Goal: Transaction & Acquisition: Purchase product/service

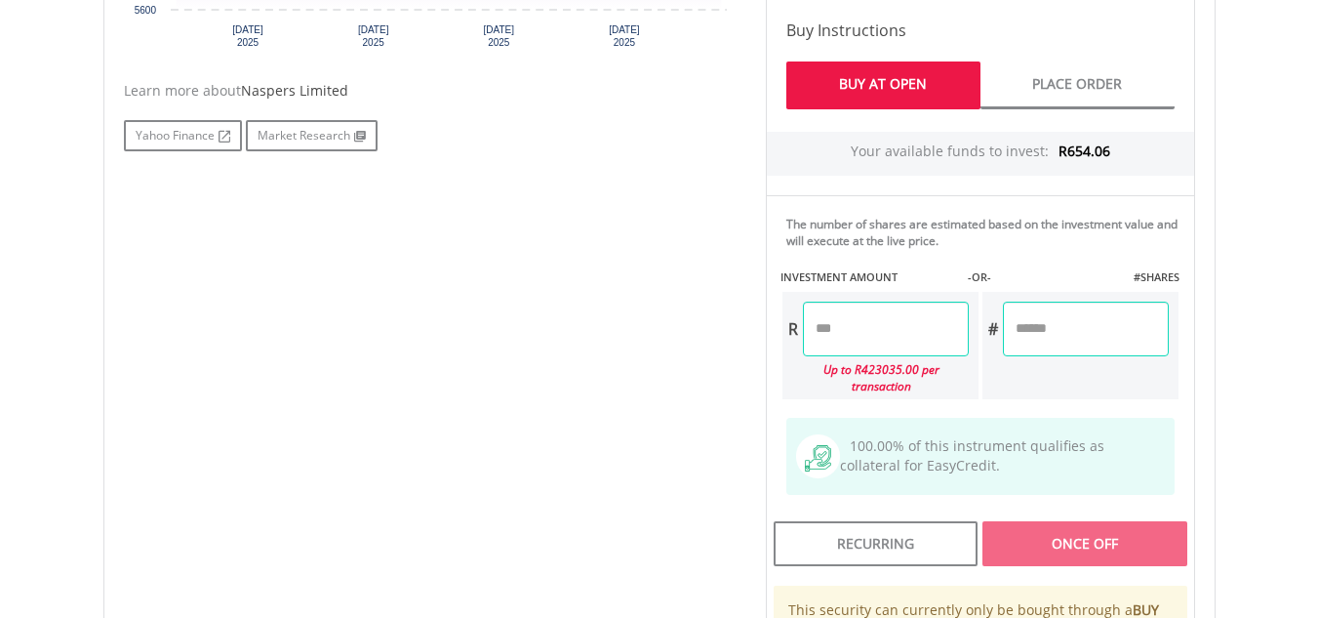
scroll to position [975, 0]
click at [920, 301] on input "number" at bounding box center [886, 328] width 166 height 55
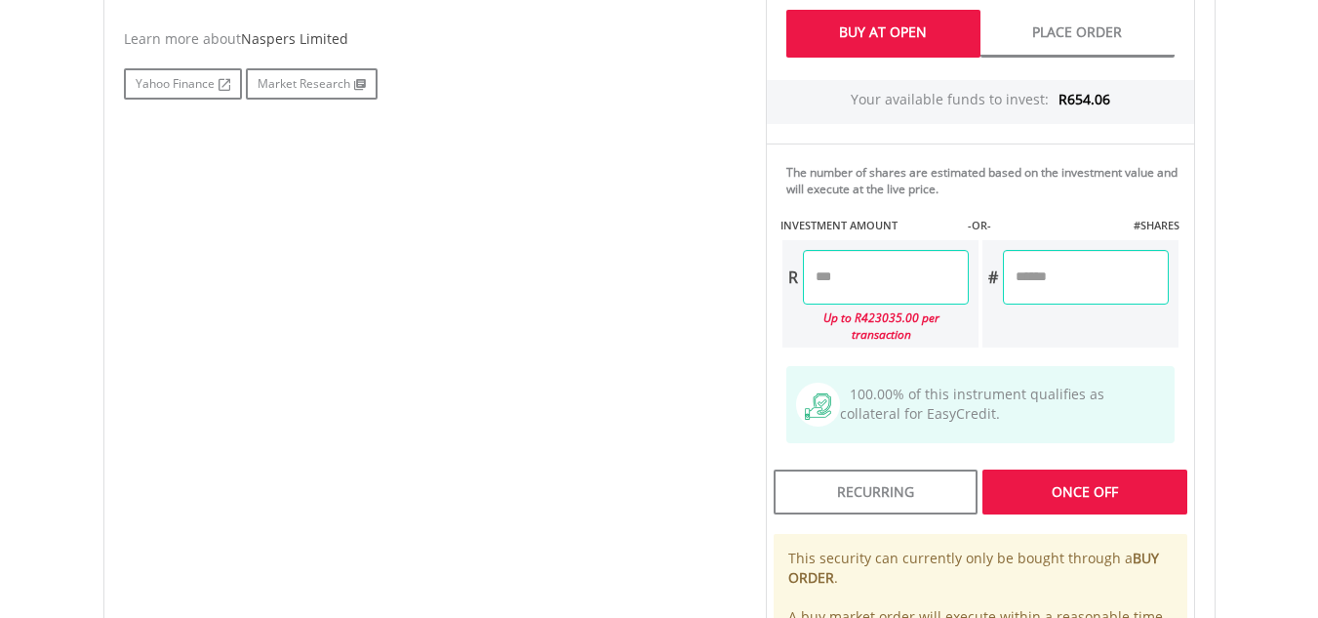
click at [1290, 140] on body "My Investments Invest Now New Listings Sell My Recurring Investments Pending Or…" at bounding box center [659, 49] width 1318 height 2150
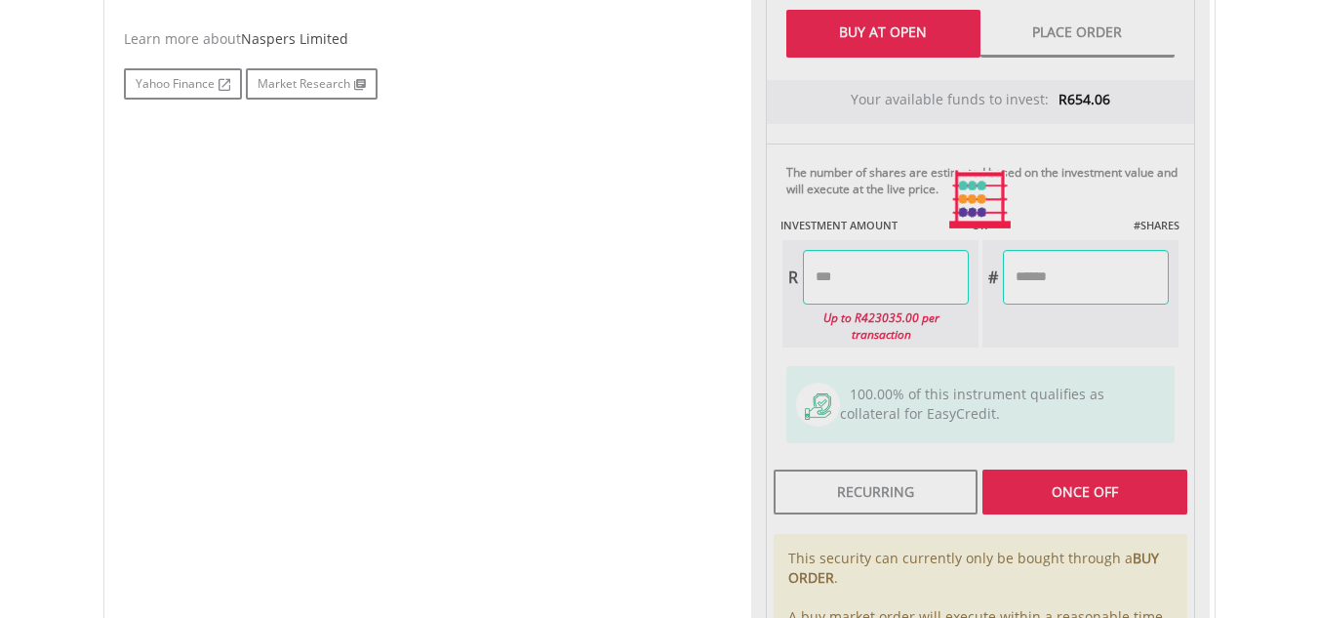
type input "******"
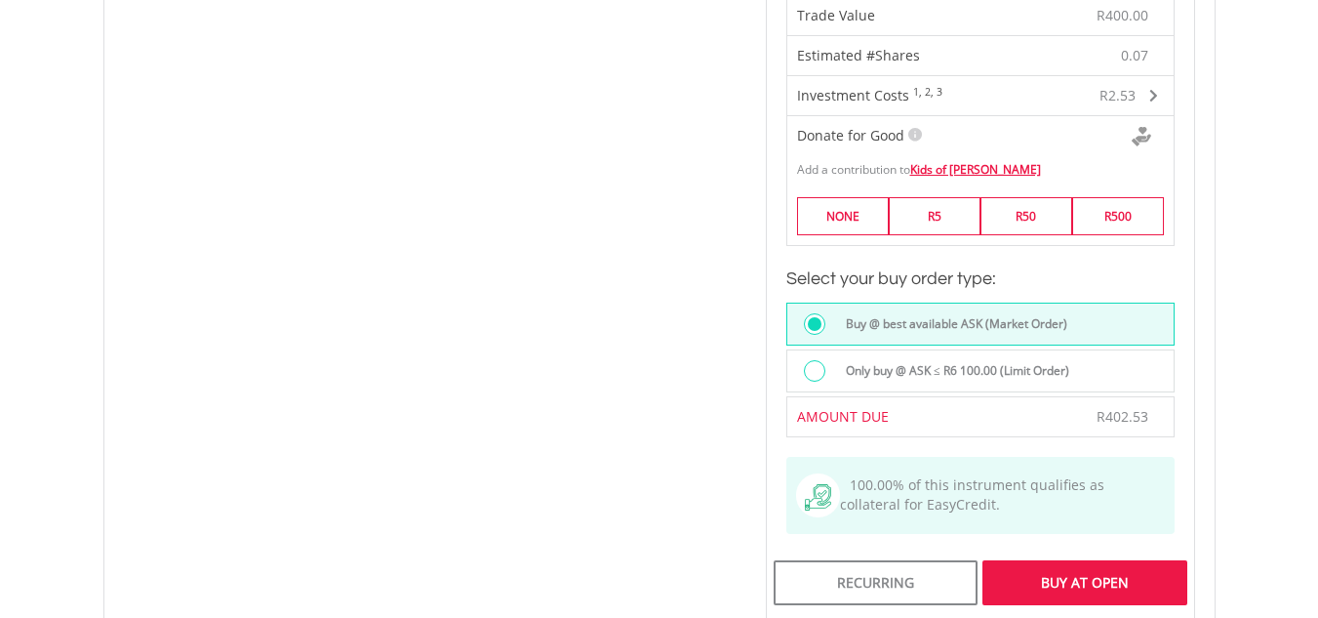
scroll to position [1514, 0]
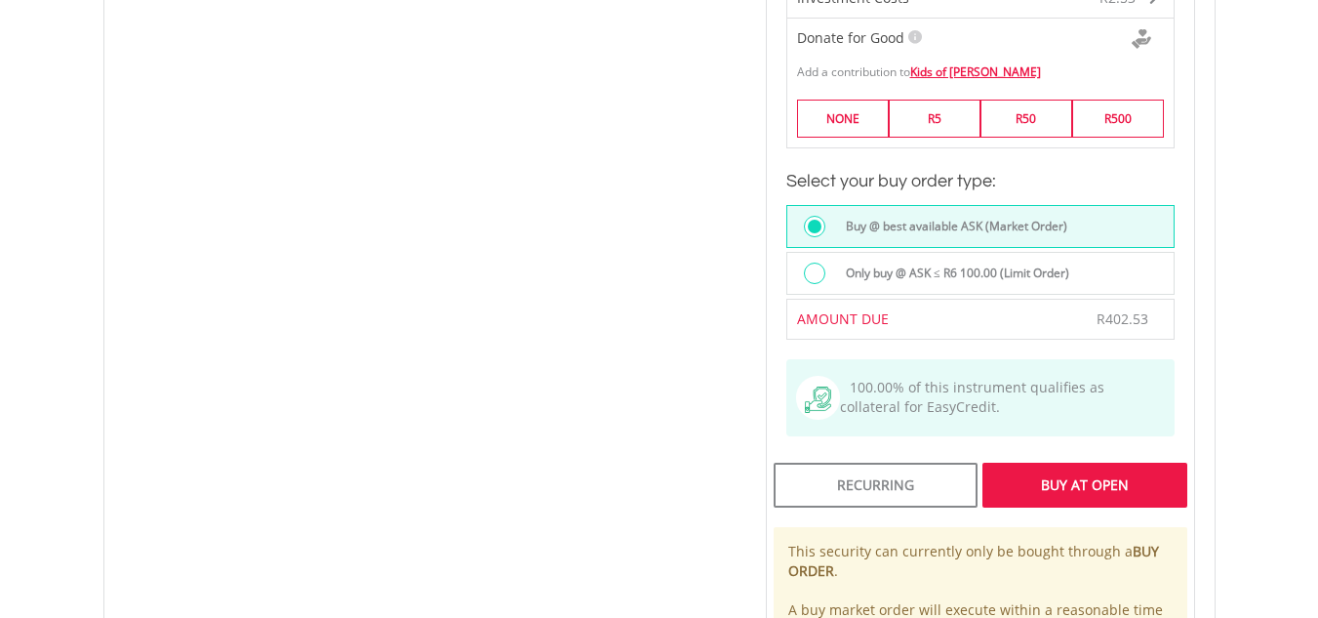
click at [1132, 463] on div "Buy At Open" at bounding box center [1085, 485] width 204 height 45
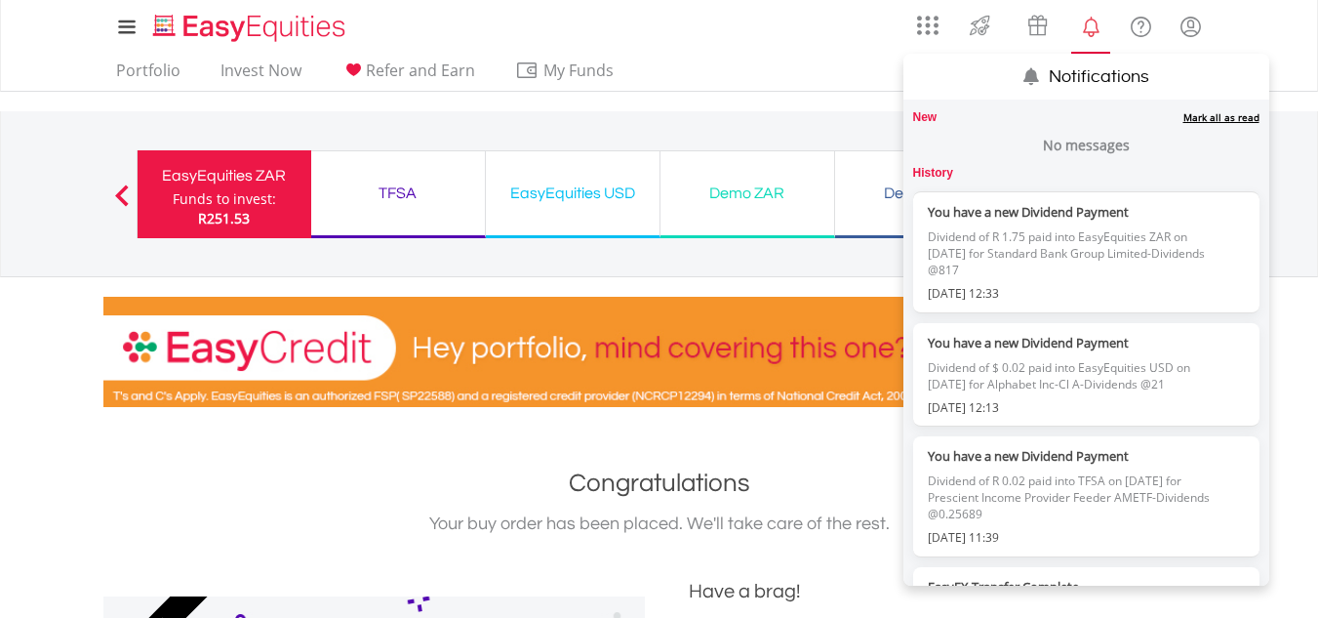
click at [1100, 38] on lord-icon "Notifications" at bounding box center [1091, 27] width 24 height 24
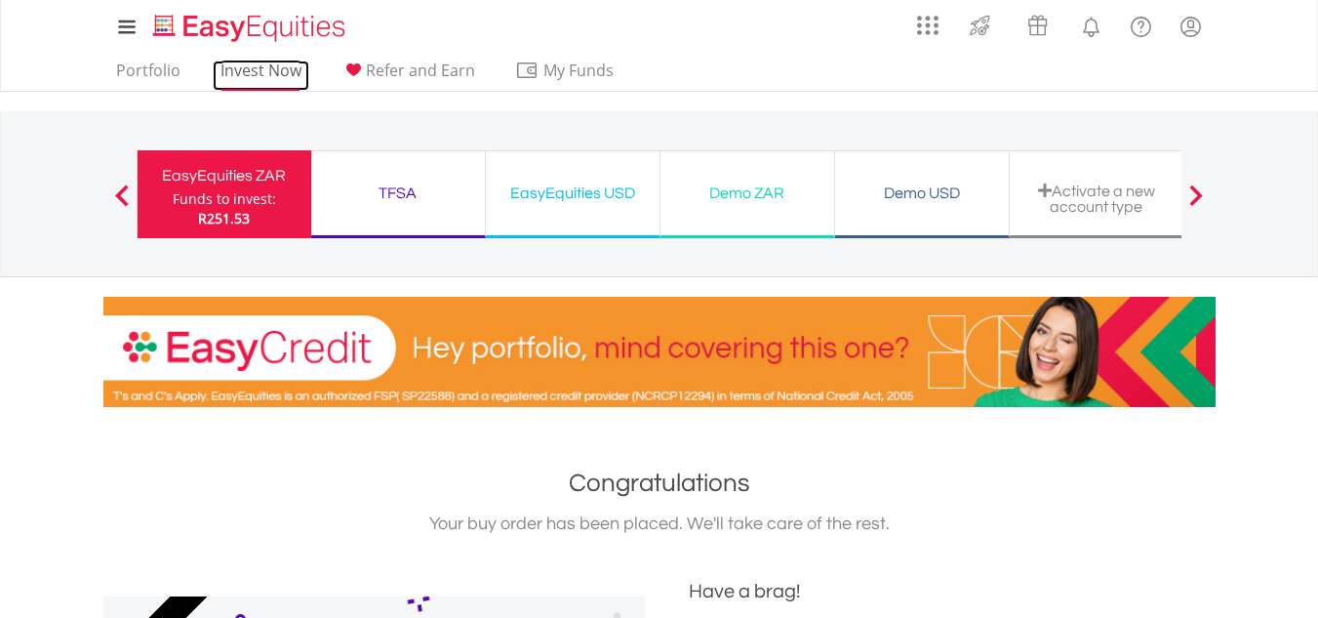
click at [241, 65] on link "Invest Now" at bounding box center [261, 76] width 97 height 30
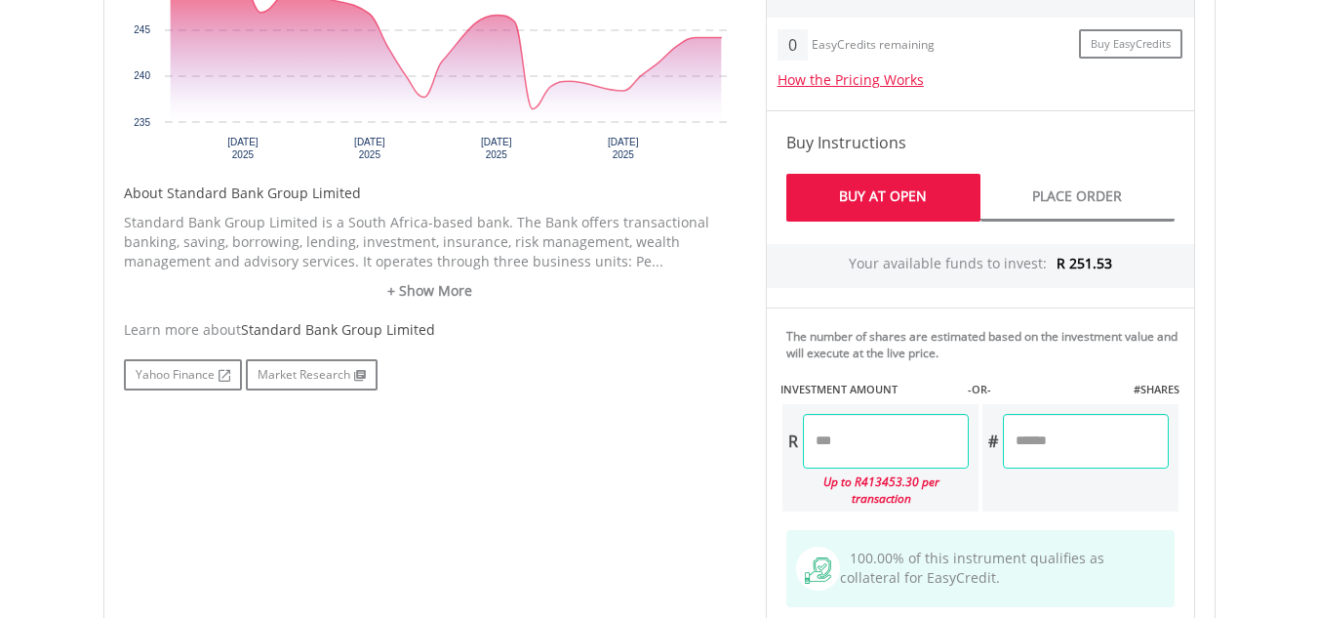
scroll to position [878, 0]
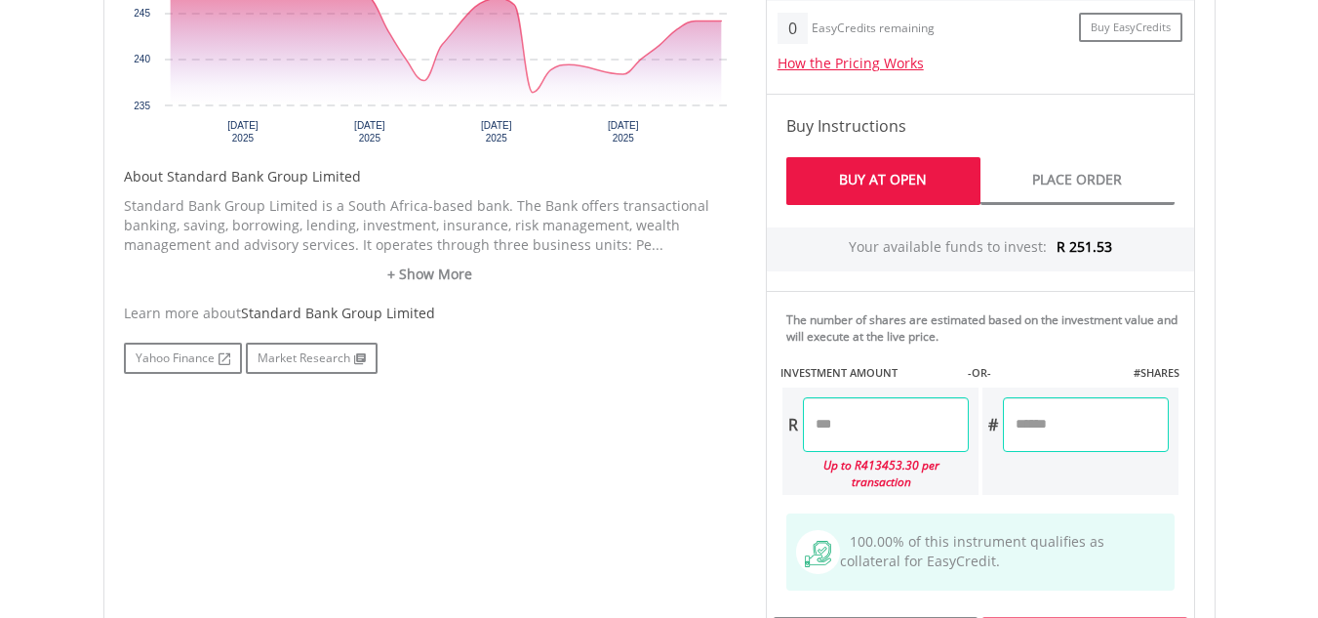
click at [1079, 409] on input "number" at bounding box center [1086, 424] width 166 height 55
type input "*"
click at [1223, 422] on div "﻿ Standard Bank Group Limited Standard Bank Group Limited Short Name: SBK Excha…" at bounding box center [660, 241] width 1142 height 1386
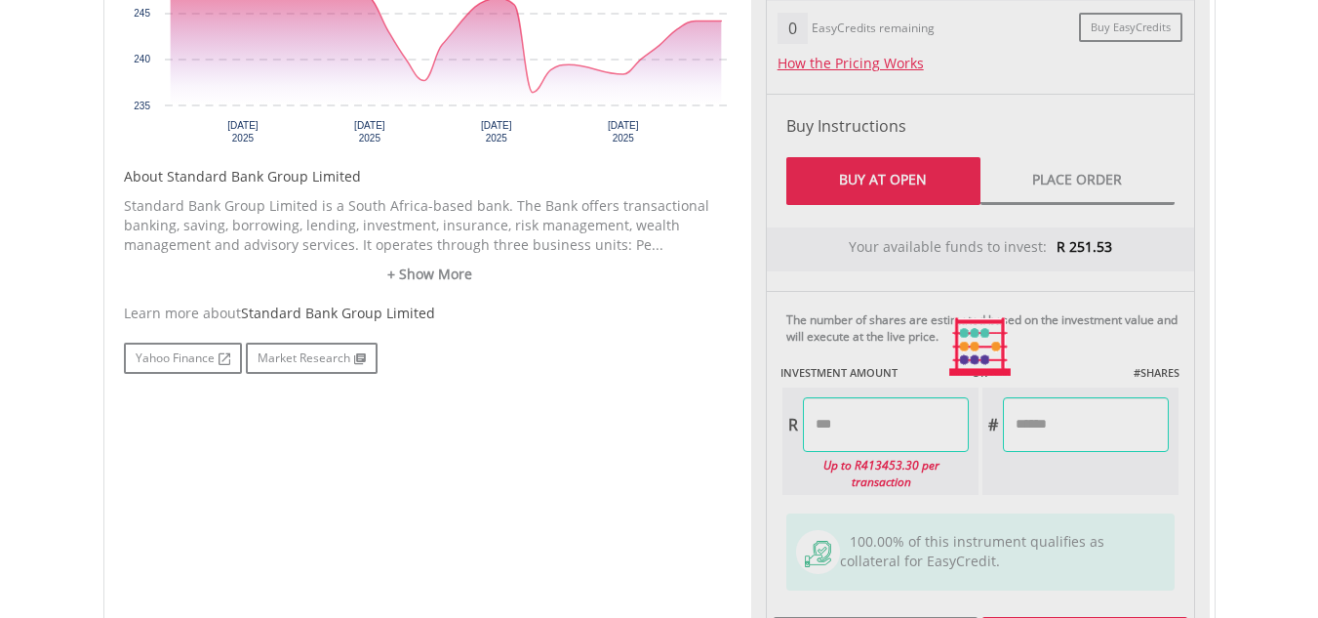
type input "******"
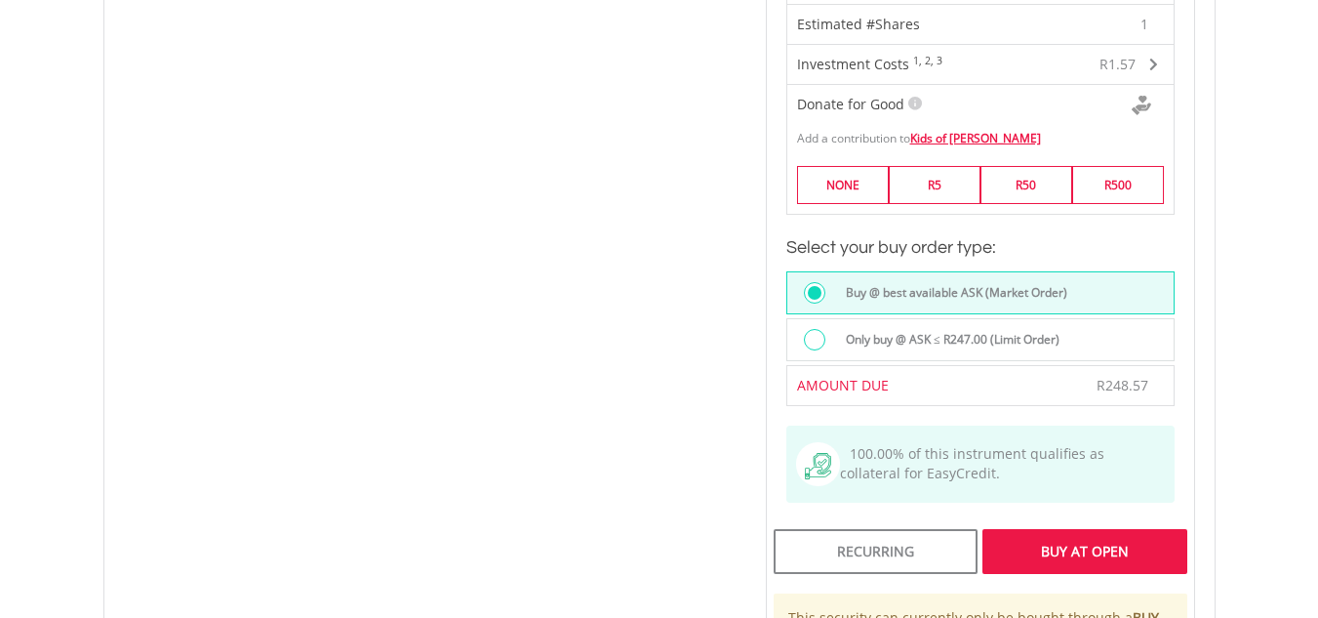
scroll to position [1464, 0]
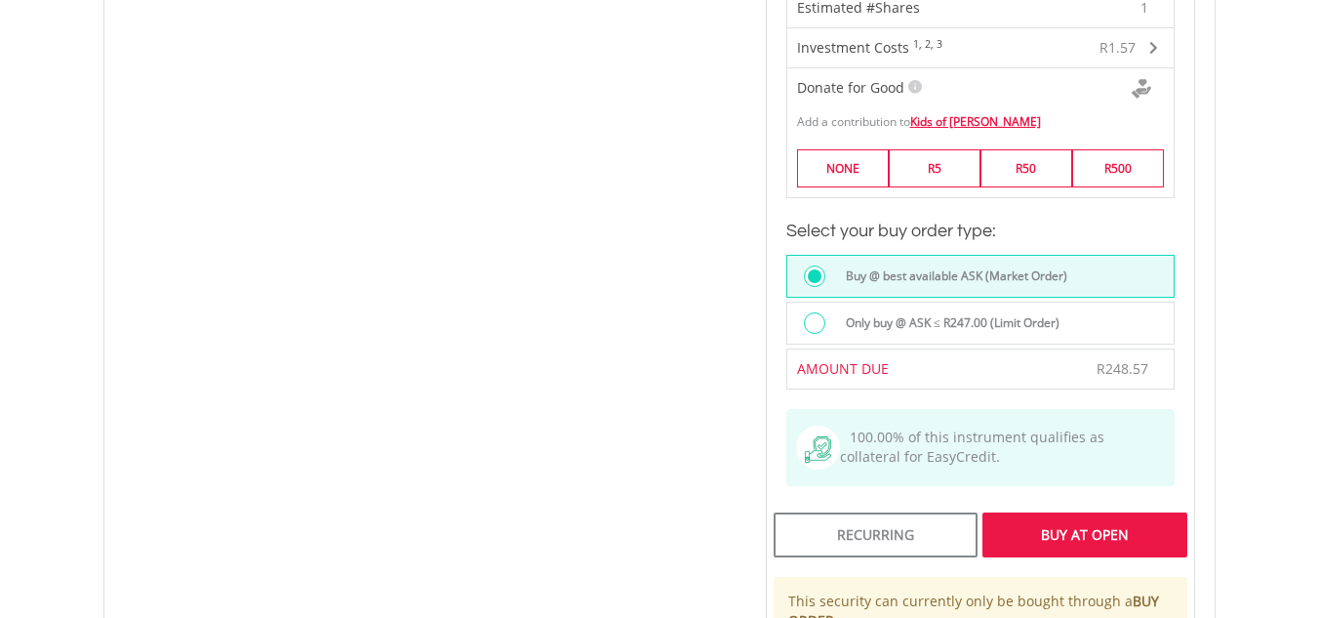
click at [1124, 512] on div "Buy At Open" at bounding box center [1085, 534] width 204 height 45
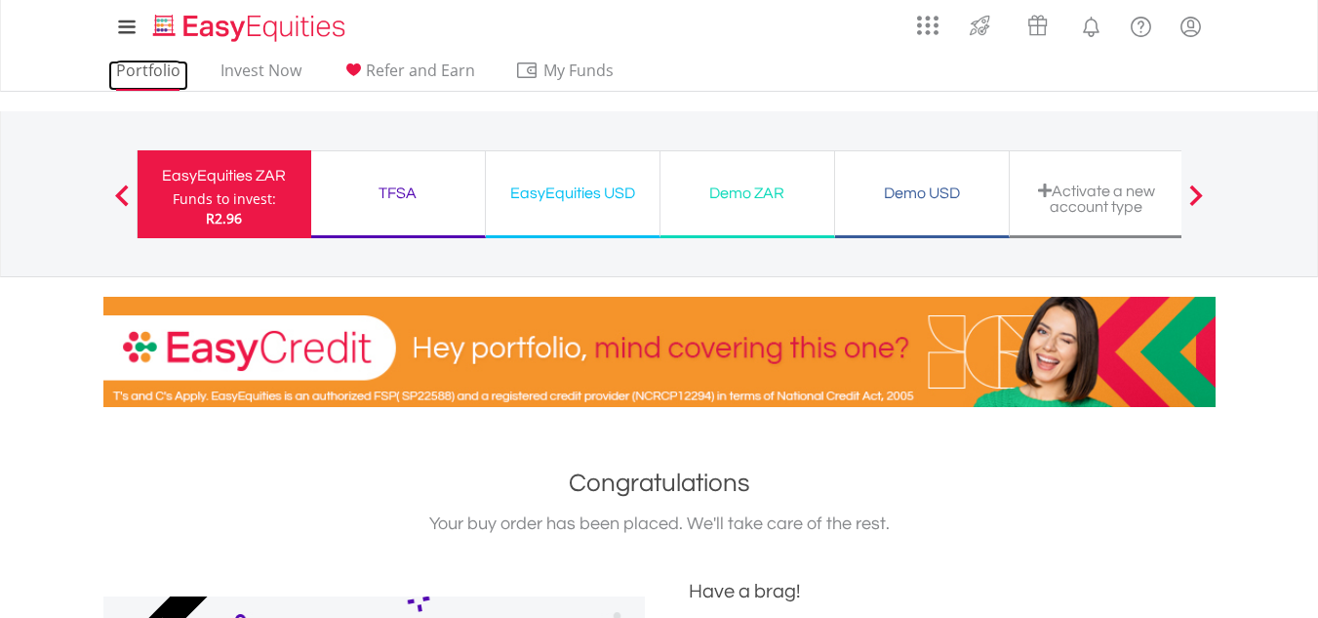
click at [126, 74] on link "Portfolio" at bounding box center [148, 76] width 80 height 30
